Goal: Information Seeking & Learning: Learn about a topic

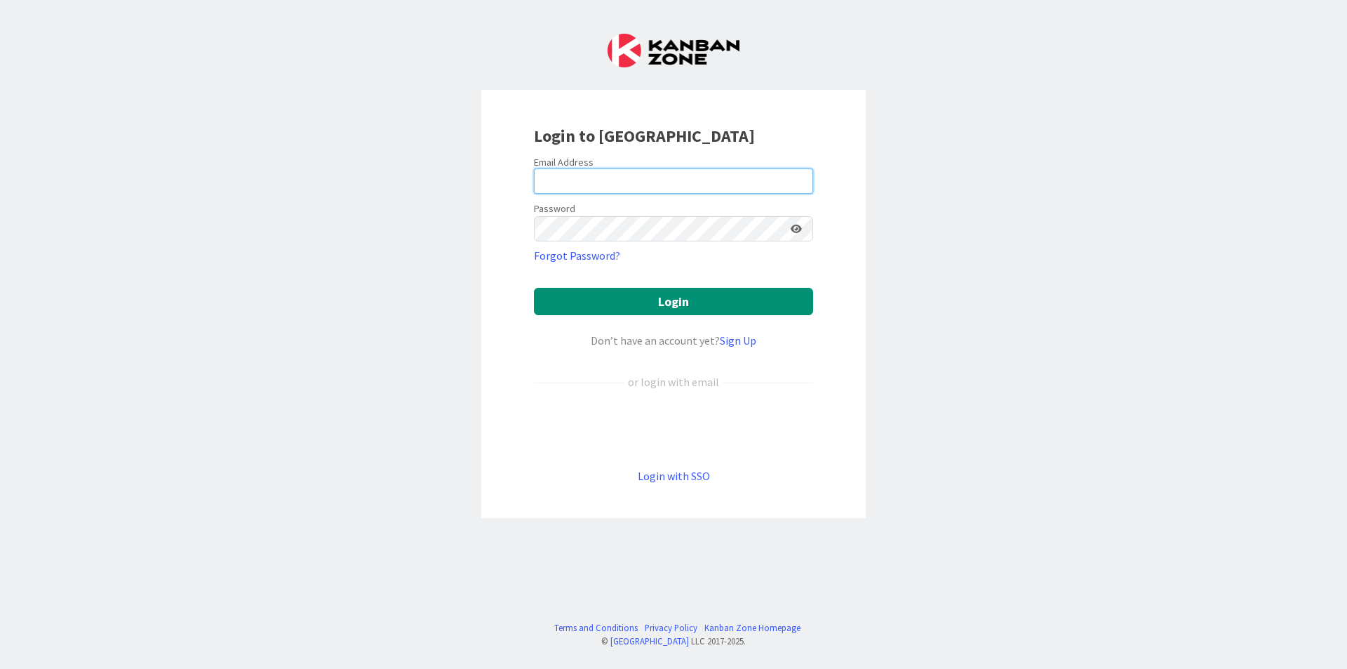
click at [778, 185] on input "email" at bounding box center [673, 180] width 279 height 25
type input "[EMAIL_ADDRESS][DOMAIN_NAME]"
click at [534, 288] on button "Login" at bounding box center [673, 301] width 279 height 27
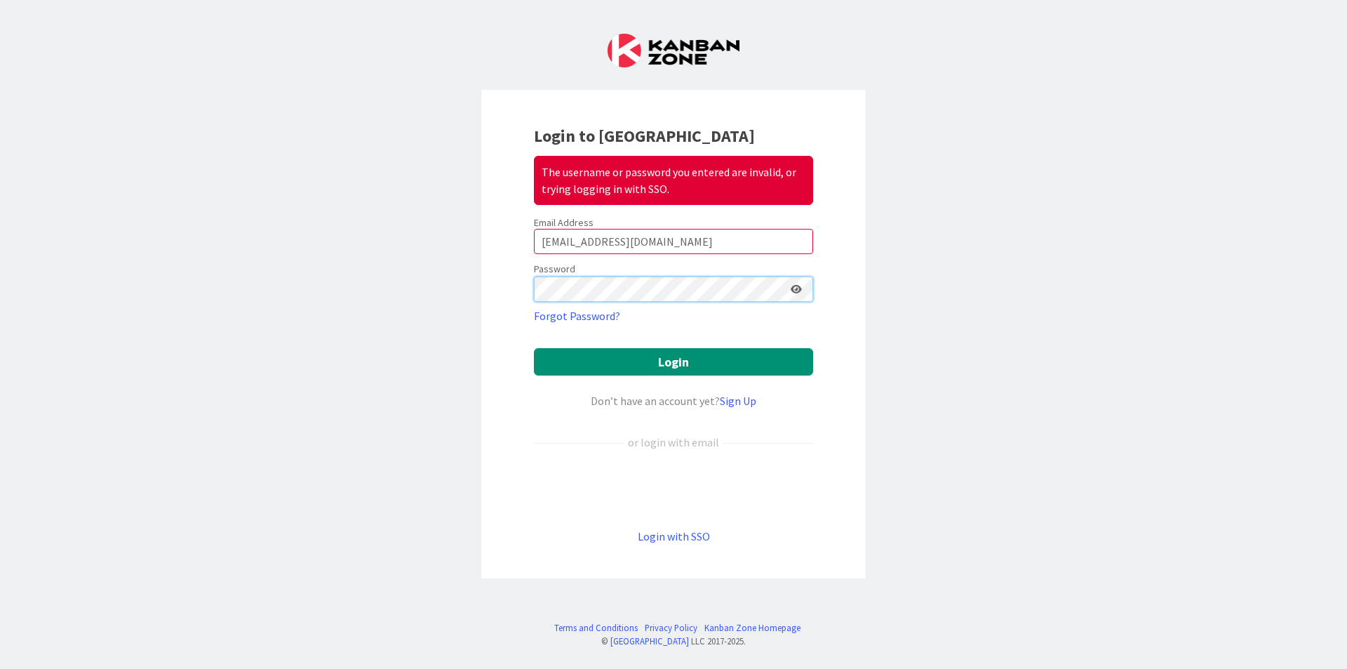
click at [534, 348] on button "Login" at bounding box center [673, 361] width 279 height 27
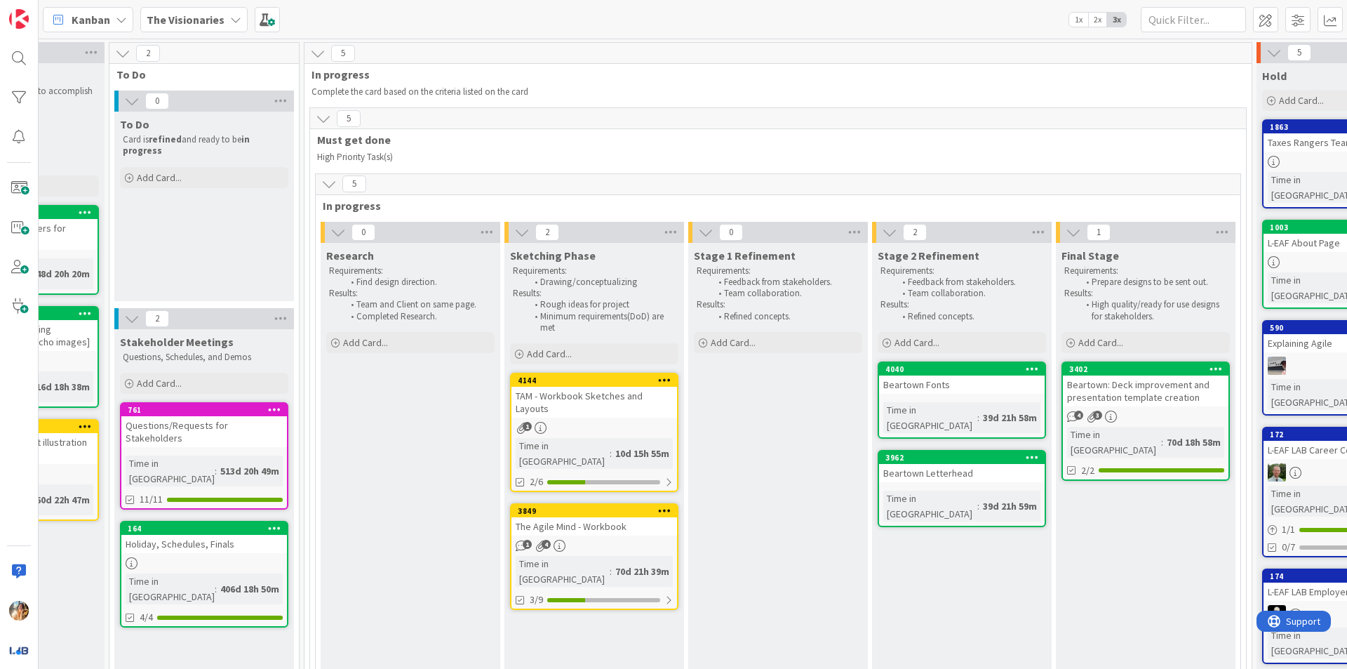
scroll to position [0, 366]
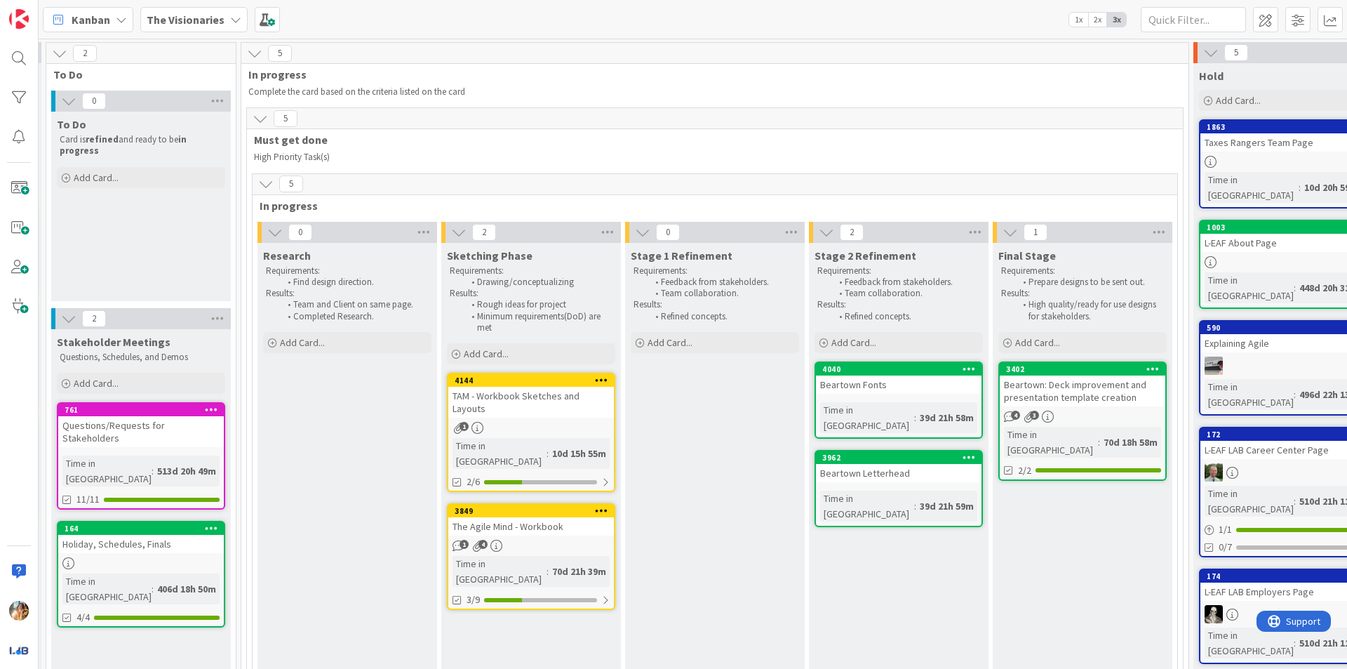
click at [223, 30] on div "The Visionaries" at bounding box center [193, 19] width 107 height 25
click at [219, 20] on b "The Visionaries" at bounding box center [186, 20] width 78 height 14
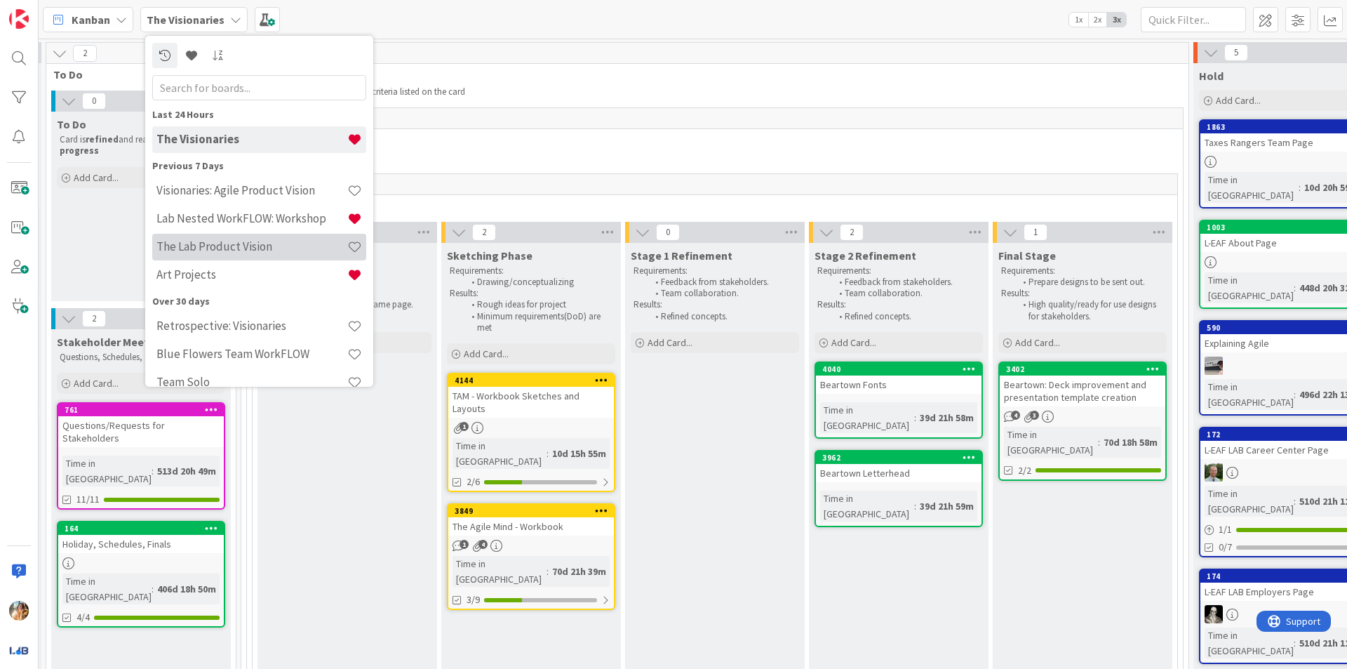
click at [300, 250] on h4 "The Lab Product Vision" at bounding box center [251, 246] width 191 height 14
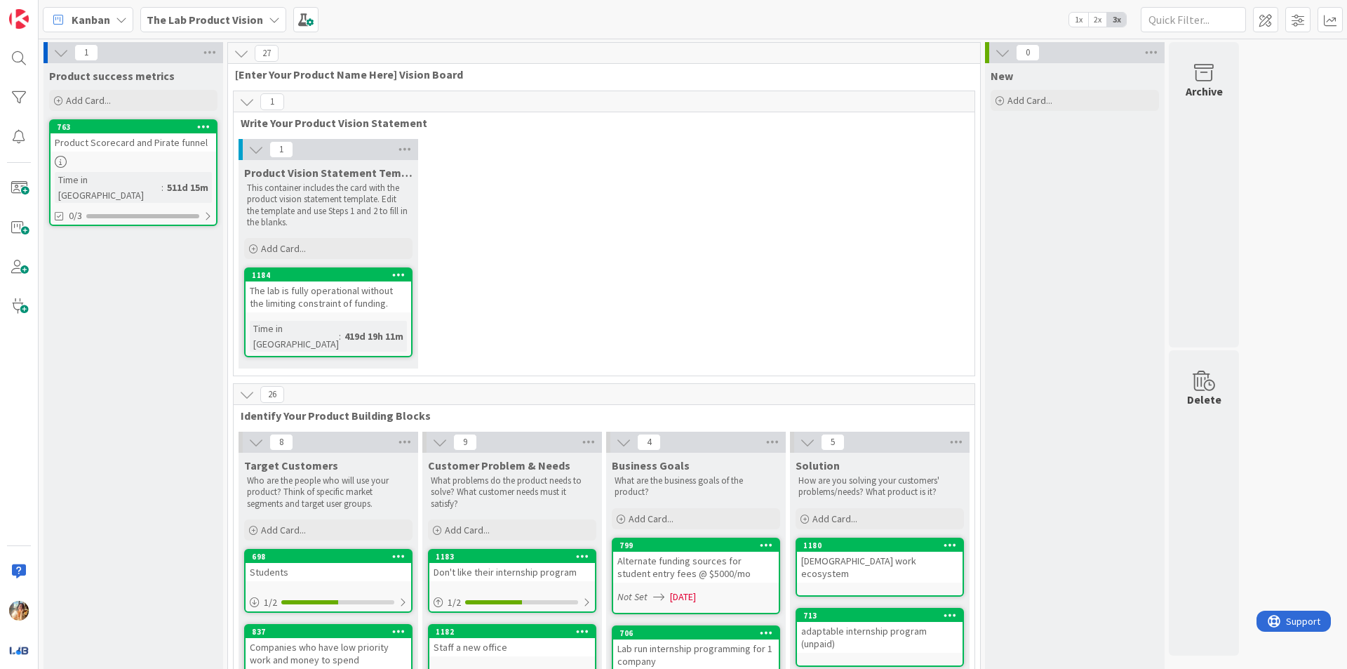
click at [207, 25] on b "The Lab Product Vision" at bounding box center [205, 20] width 116 height 14
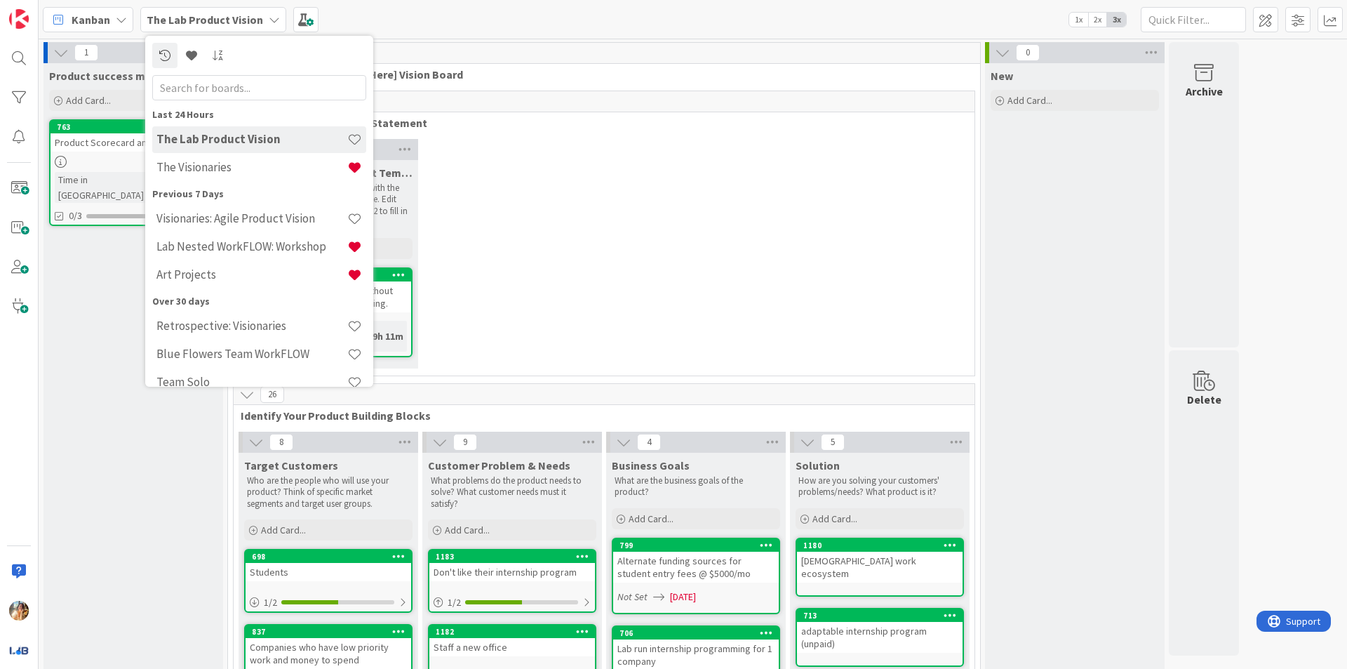
click at [557, 253] on div "1 Product Vision Statement Template This container includes the card with the p…" at bounding box center [603, 257] width 735 height 236
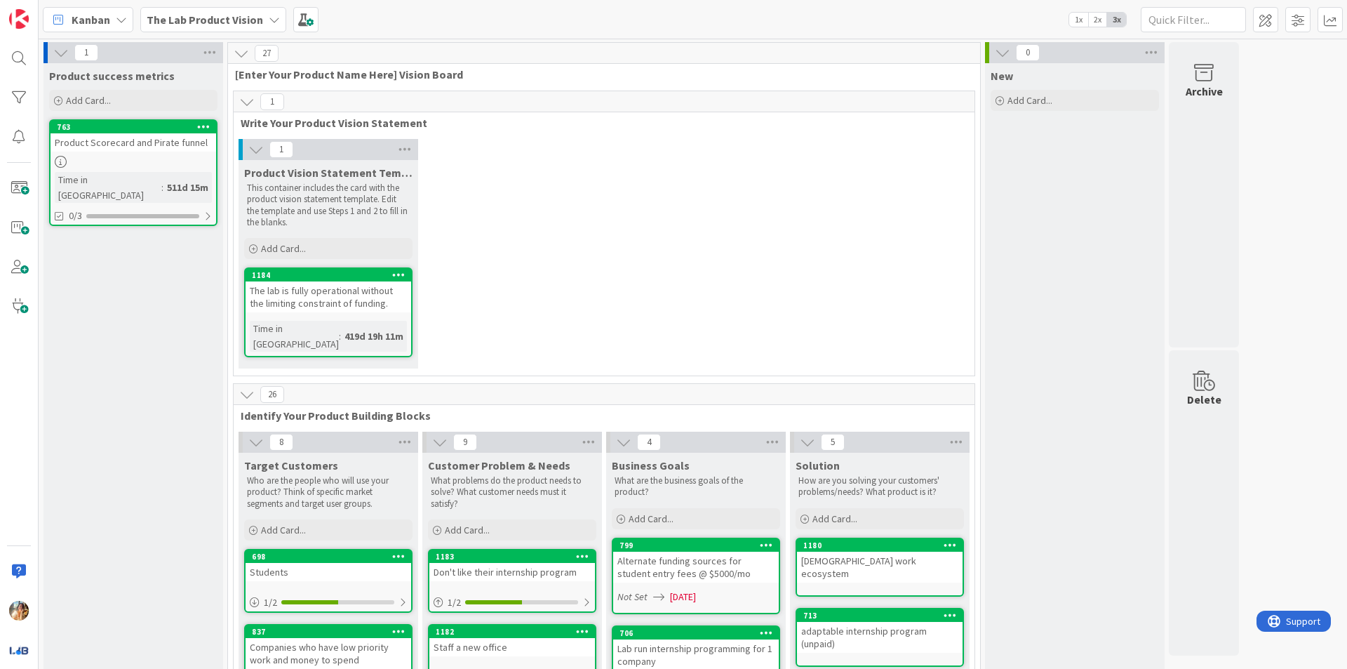
click at [269, 23] on icon at bounding box center [274, 19] width 11 height 11
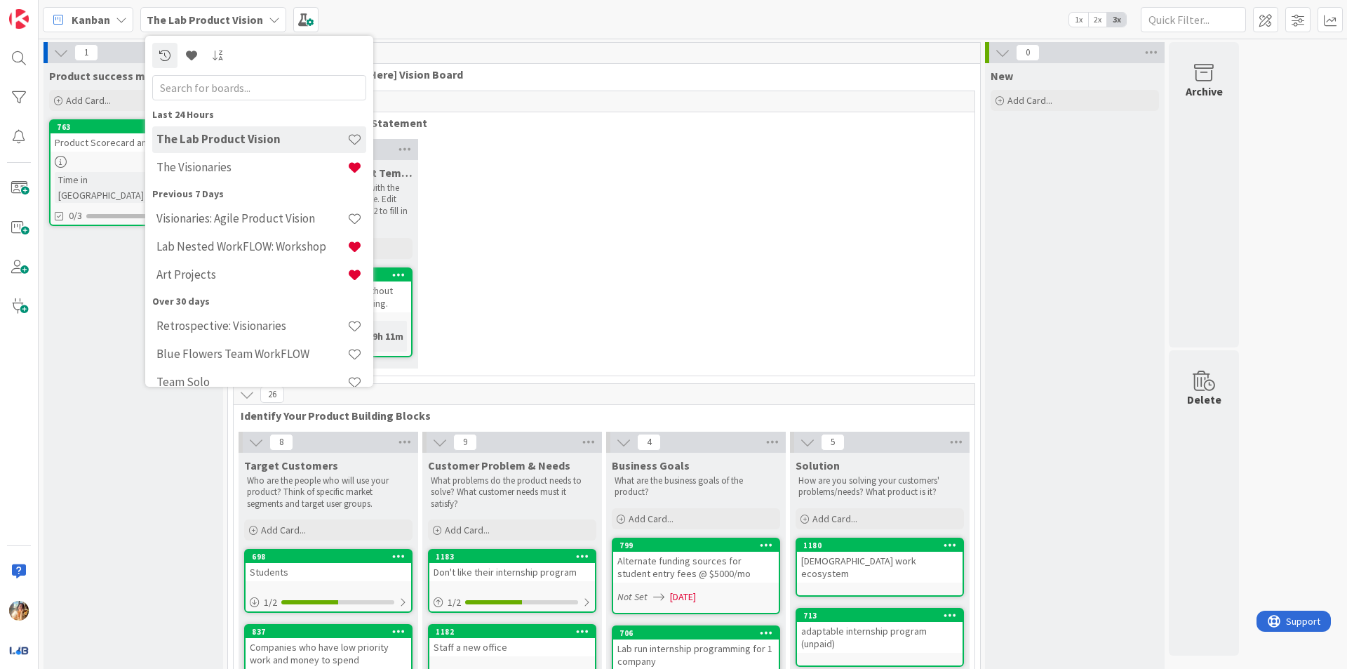
click at [269, 23] on icon at bounding box center [274, 19] width 11 height 11
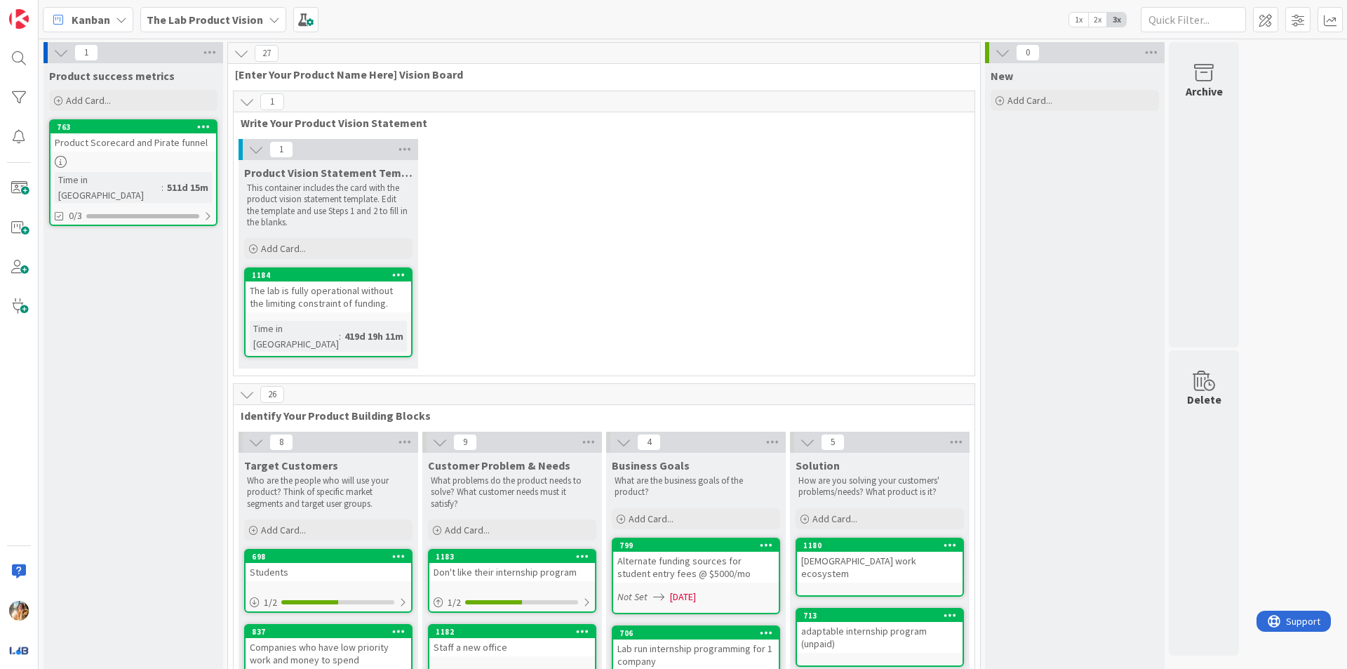
click at [269, 23] on icon at bounding box center [274, 19] width 11 height 11
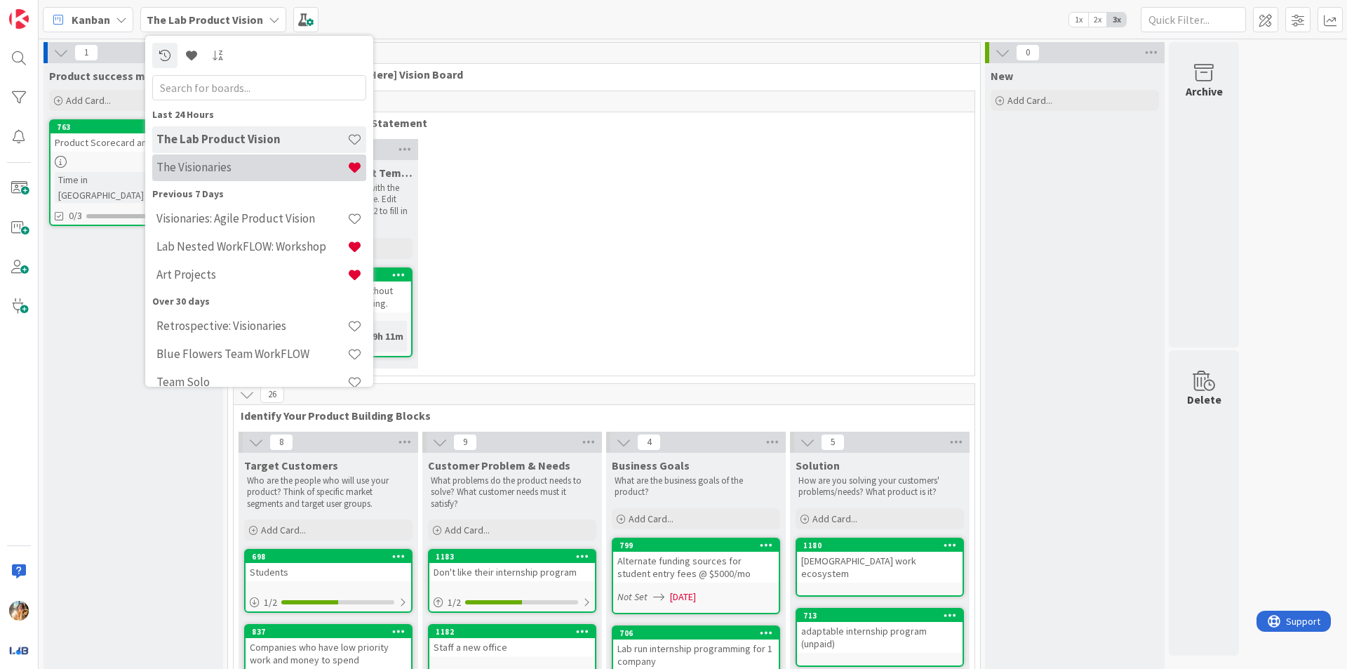
click at [252, 173] on h4 "The Visionaries" at bounding box center [251, 167] width 191 height 14
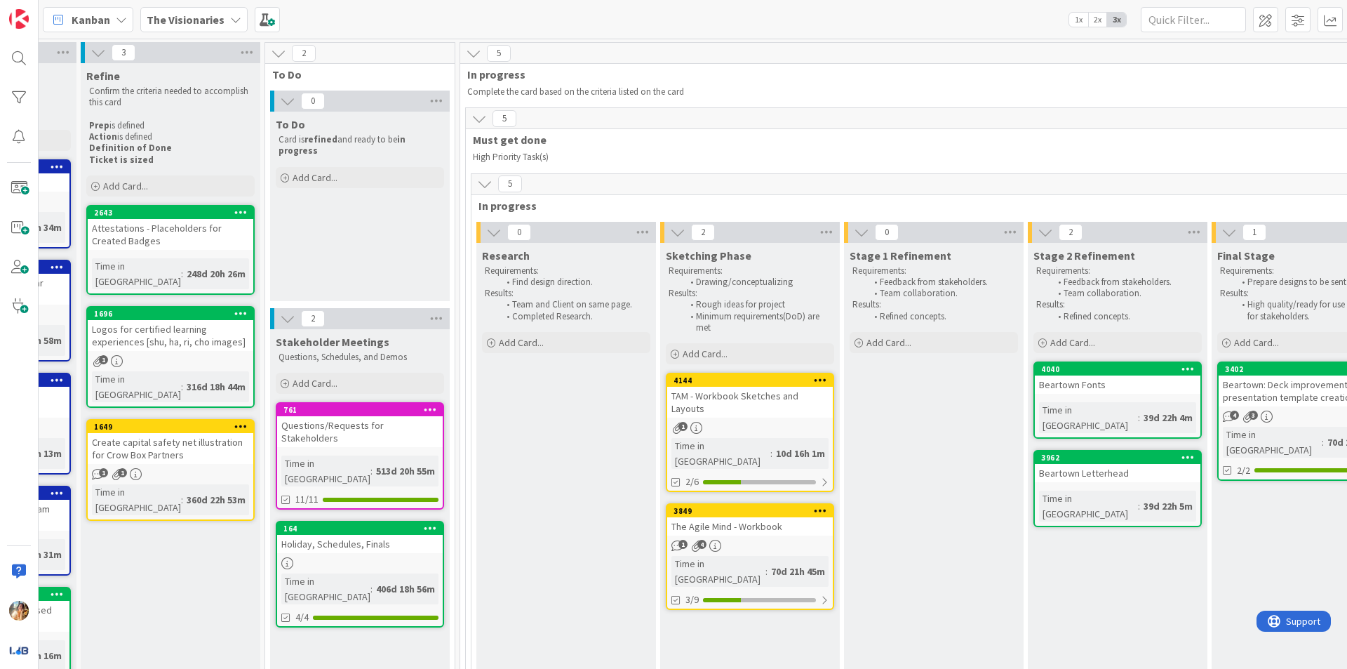
scroll to position [0, 219]
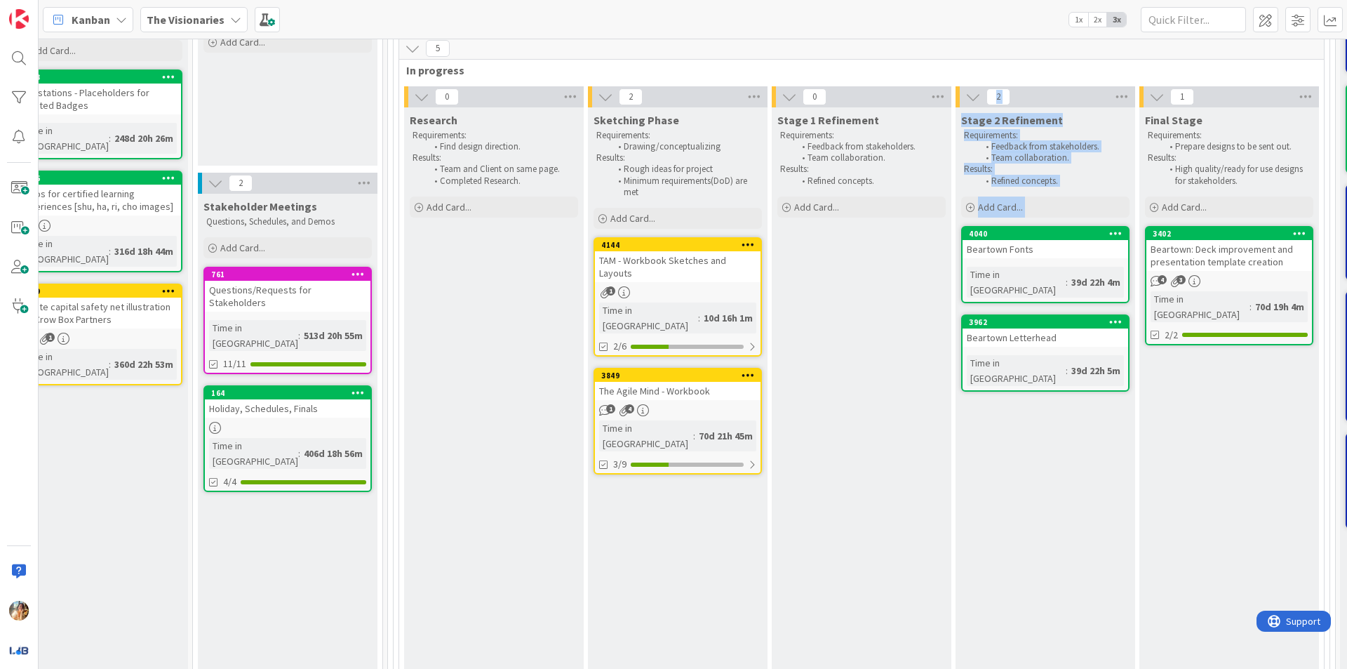
drag, startPoint x: 916, startPoint y: 648, endPoint x: 1030, endPoint y: 652, distance: 114.4
click at [1030, 652] on div "0 Research Requirements: Find design direction. Results: Team and Client on sam…" at bounding box center [861, 553] width 919 height 934
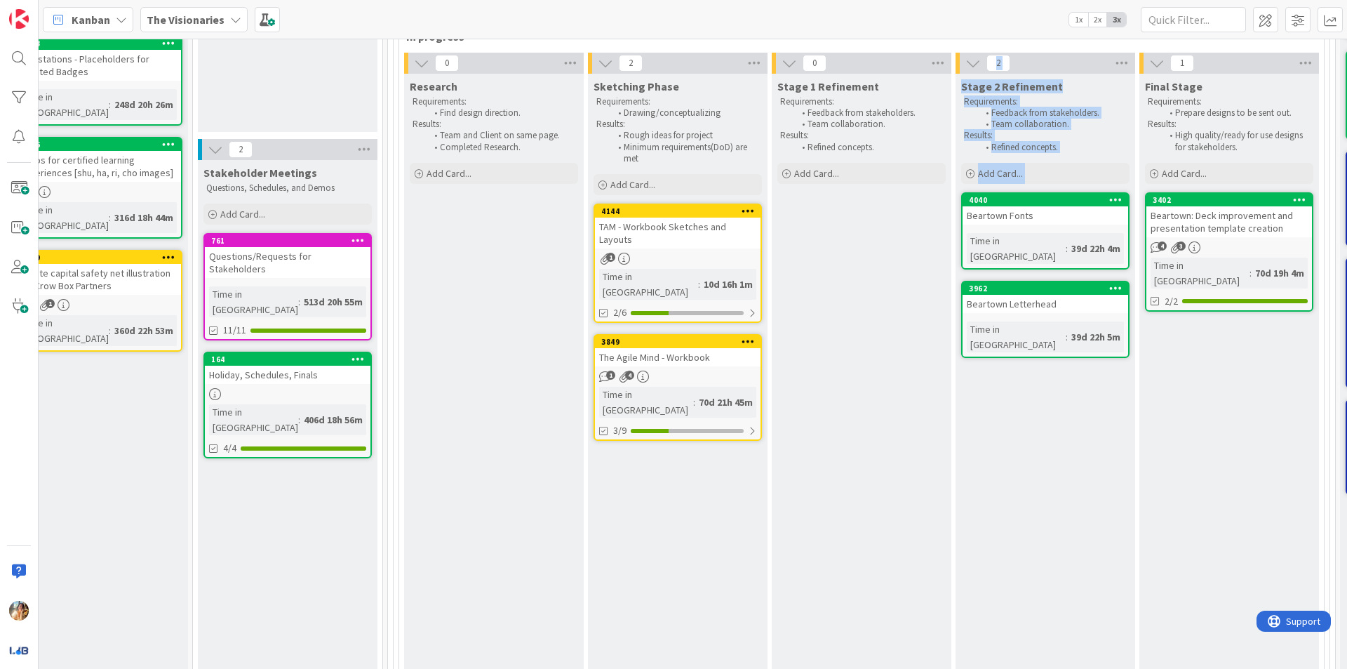
click at [958, 474] on div "Stage 2 Refinement Requirements: Feedback from stakeholders. Team collaboration…" at bounding box center [1045, 527] width 180 height 906
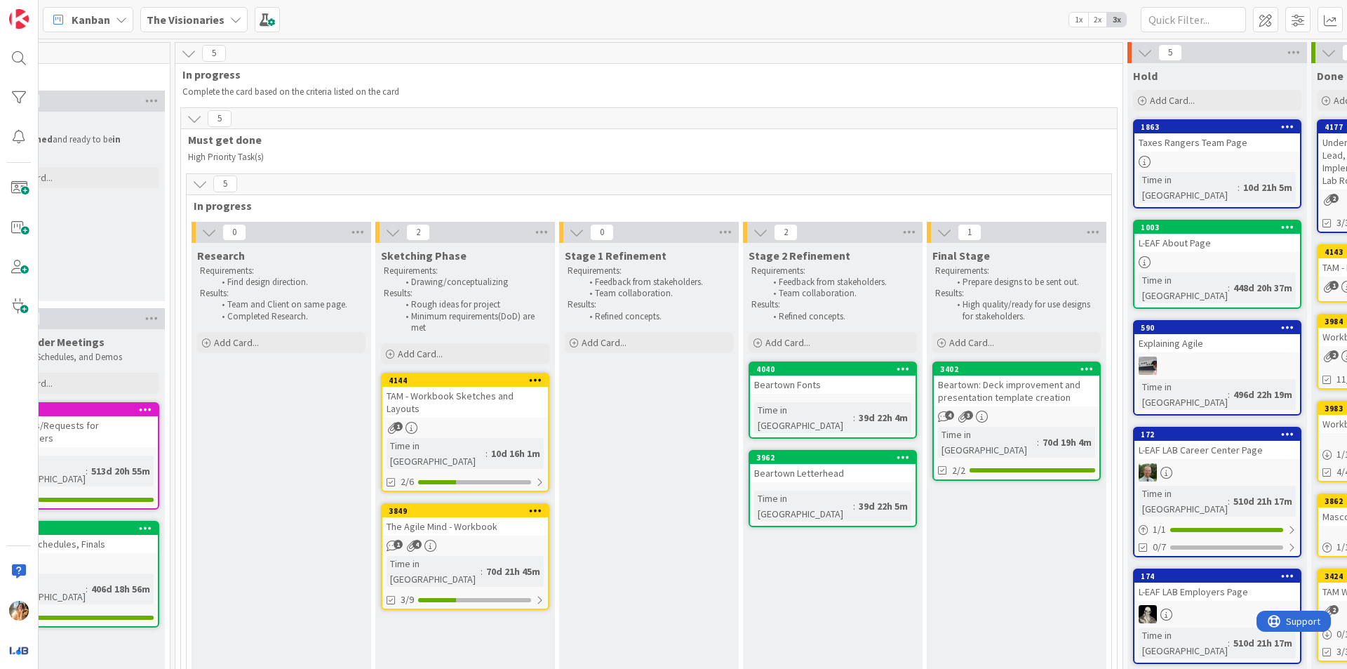
scroll to position [0, 532]
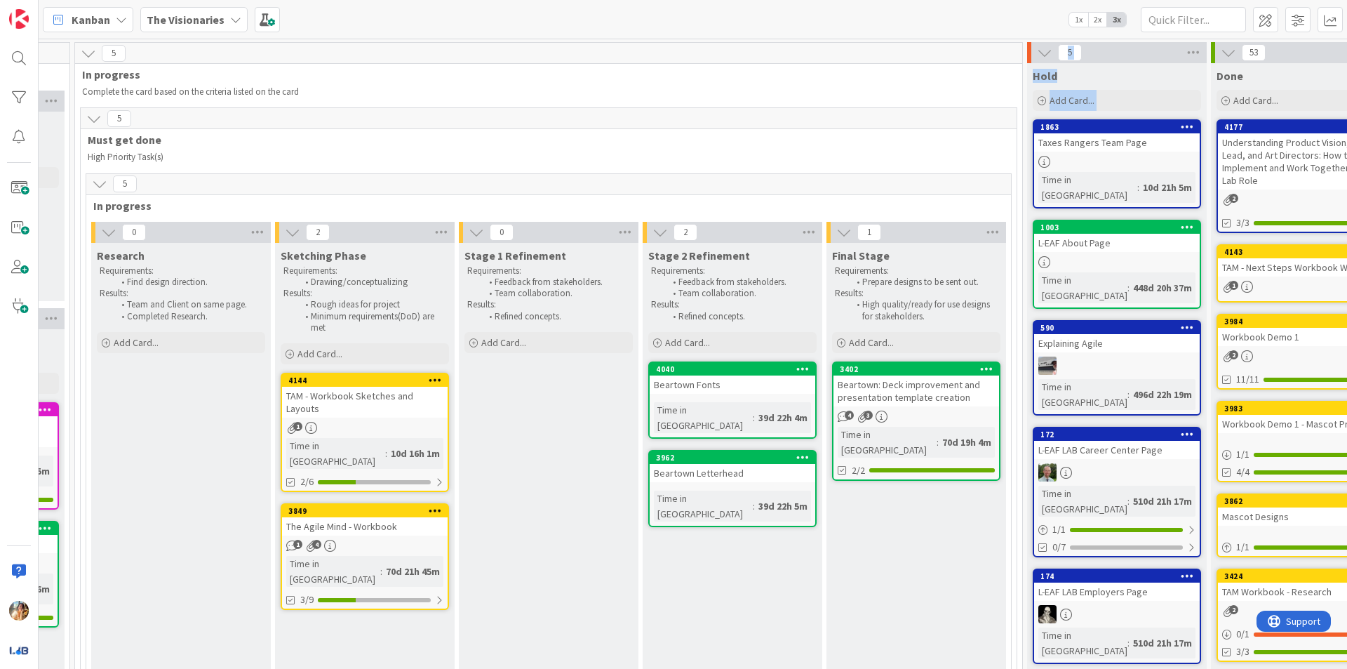
drag, startPoint x: 1106, startPoint y: 636, endPoint x: 974, endPoint y: 622, distance: 133.3
click at [974, 622] on div "16 Backlog Name External deadline (Y/N) Add Card... 4187 L-EAF LAB - Social Med…" at bounding box center [505, 610] width 1991 height 1136
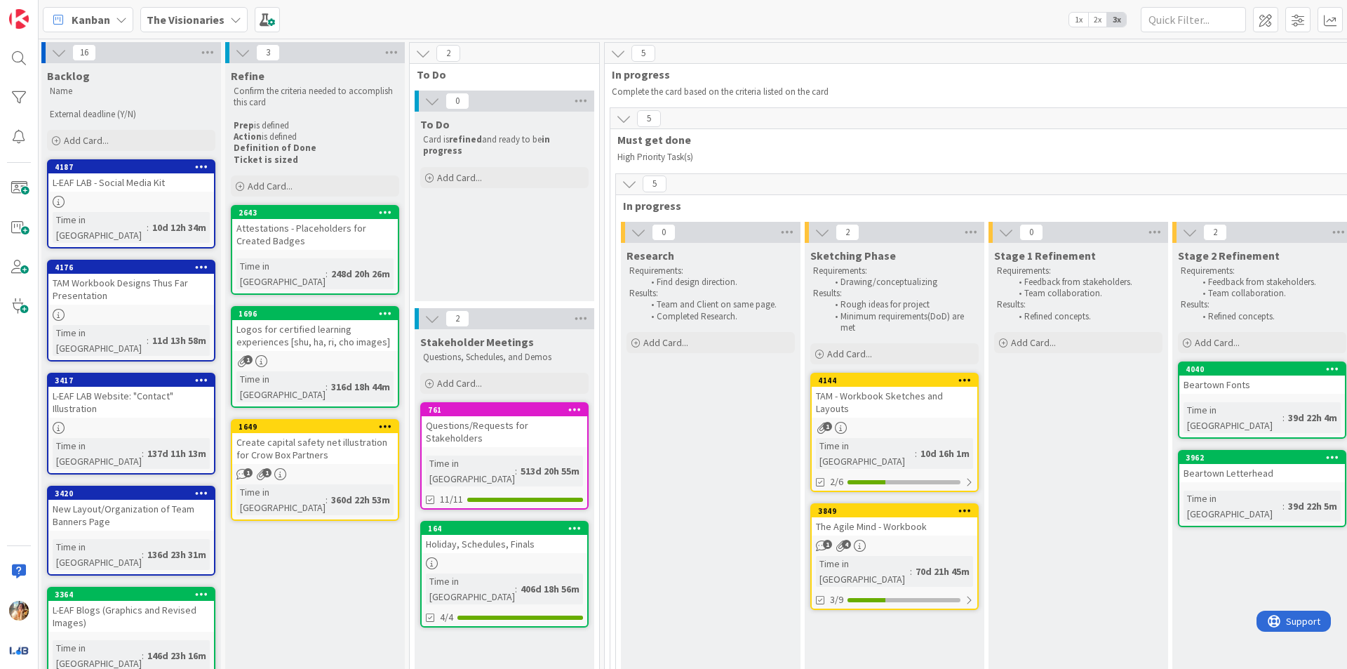
scroll to position [0, 0]
